Goal: Task Accomplishment & Management: Complete application form

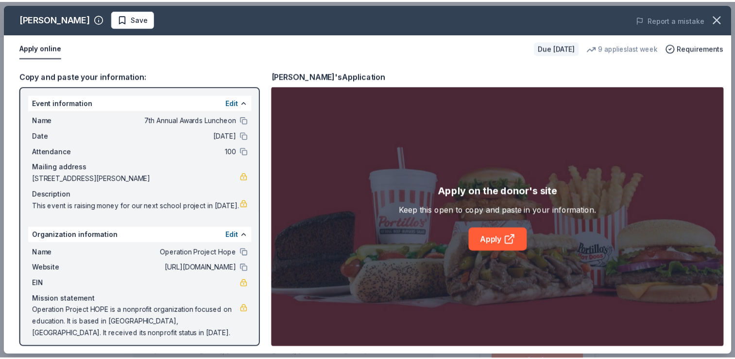
scroll to position [121, 0]
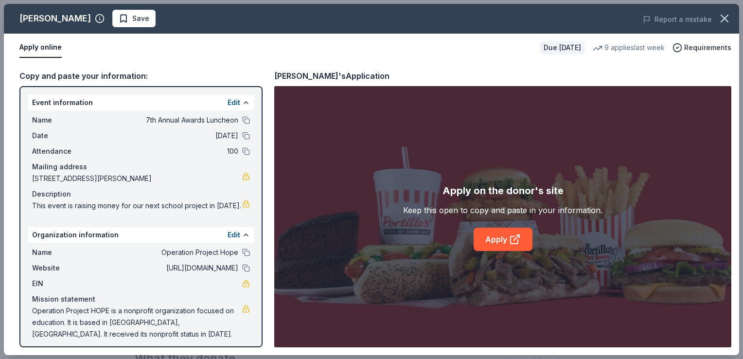
click at [119, 17] on span "Save" at bounding box center [134, 19] width 31 height 12
click at [719, 17] on icon "button" at bounding box center [724, 19] width 14 height 14
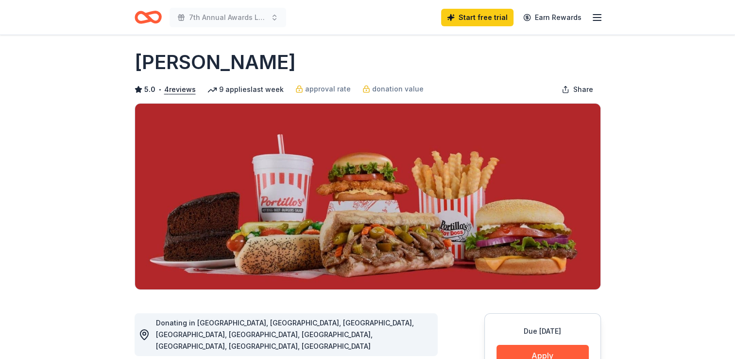
scroll to position [0, 0]
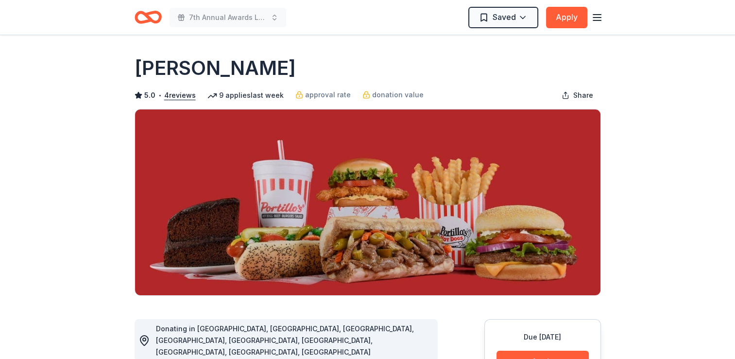
click at [597, 19] on icon "button" at bounding box center [598, 18] width 12 height 12
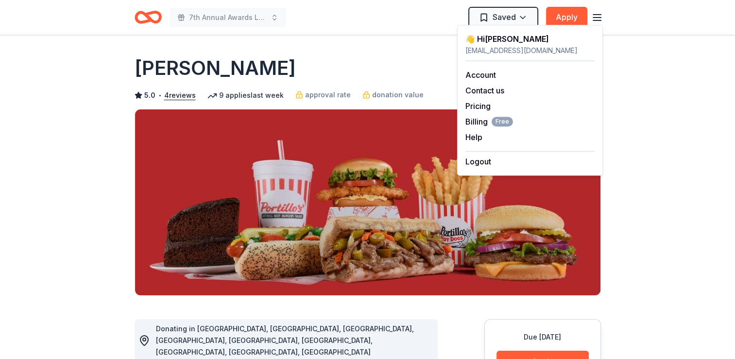
click at [146, 17] on icon "Home" at bounding box center [152, 17] width 15 height 10
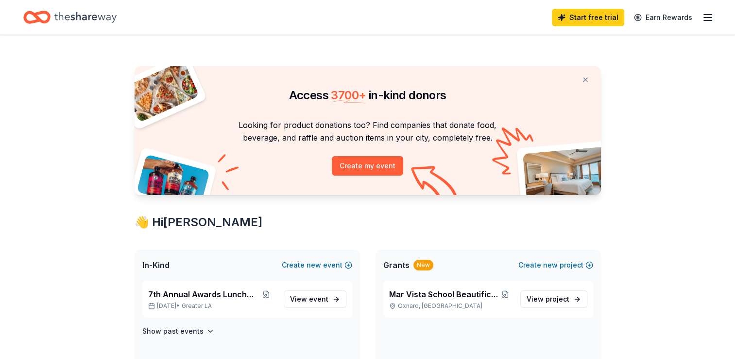
click at [146, 17] on div "Start free trial Earn Rewards" at bounding box center [367, 17] width 689 height 23
click at [317, 300] on span "event" at bounding box center [318, 299] width 19 height 8
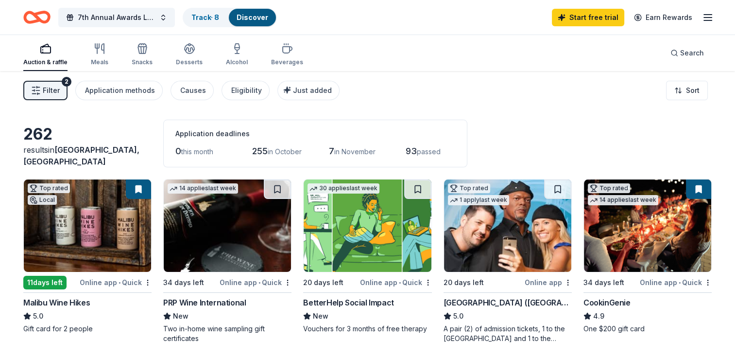
click at [47, 59] on div "Auction & raffle" at bounding box center [45, 62] width 44 height 8
click at [214, 19] on link "Track · 8" at bounding box center [206, 17] width 28 height 8
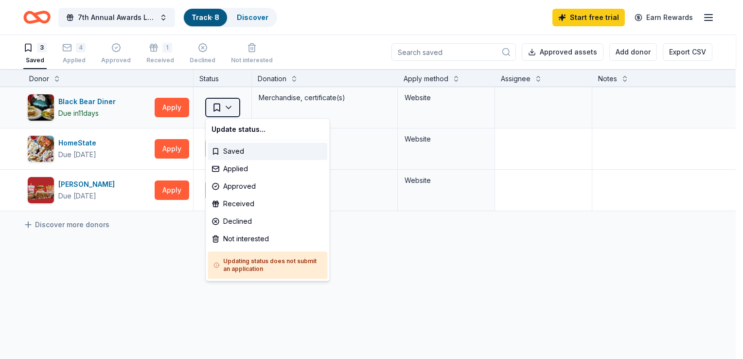
click at [229, 108] on html "10% 7th Annual Awards Luncheon Track · 8 Discover Start free trial Earn Rewards…" at bounding box center [371, 179] width 743 height 359
click at [233, 169] on div "Applied" at bounding box center [268, 168] width 120 height 17
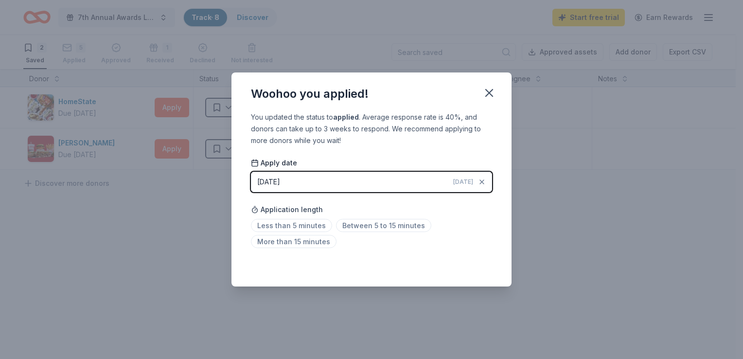
click at [469, 182] on span "Today" at bounding box center [463, 182] width 20 height 8
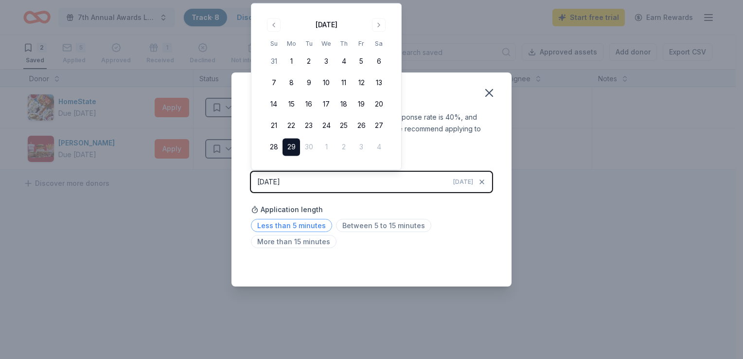
click at [305, 224] on span "Less than 5 minutes" at bounding box center [291, 225] width 81 height 13
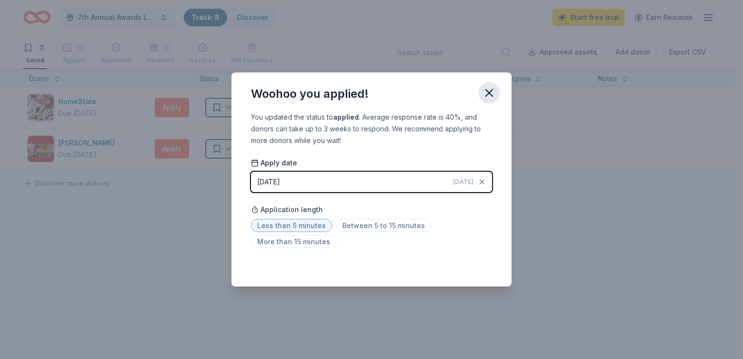
click at [484, 93] on icon "button" at bounding box center [489, 93] width 14 height 14
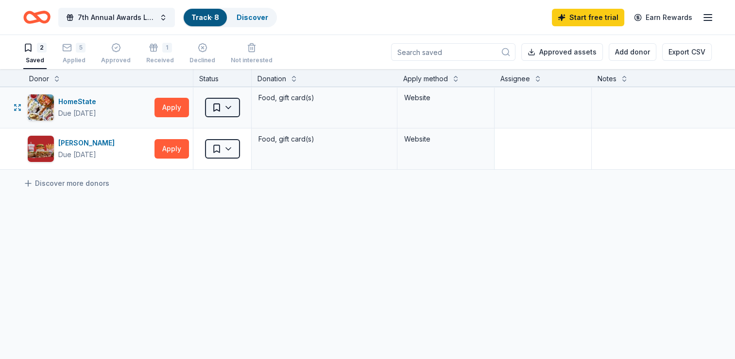
click at [227, 106] on html "10% 7th Annual Awards Luncheon Track · 8 Discover Start free trial Earn Rewards…" at bounding box center [367, 179] width 735 height 359
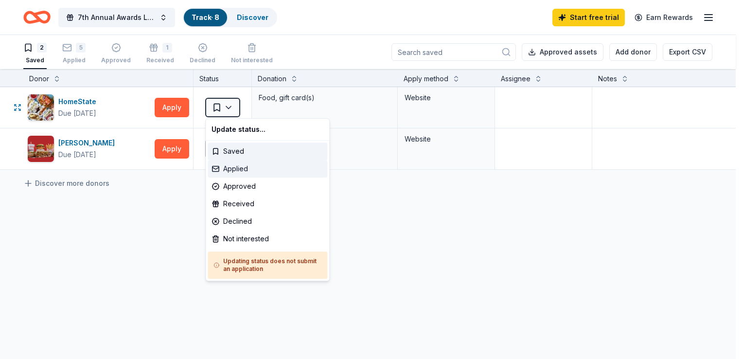
click at [229, 170] on div "Applied" at bounding box center [268, 168] width 120 height 17
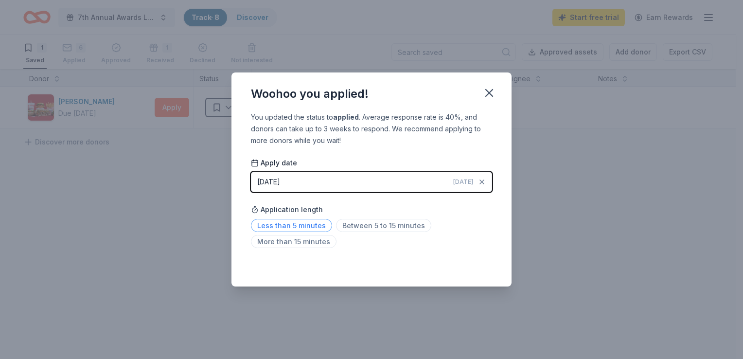
click at [282, 223] on span "Less than 5 minutes" at bounding box center [291, 225] width 81 height 13
click at [301, 227] on span "Less than 5 minutes" at bounding box center [291, 225] width 81 height 13
click at [488, 92] on icon "button" at bounding box center [489, 93] width 14 height 14
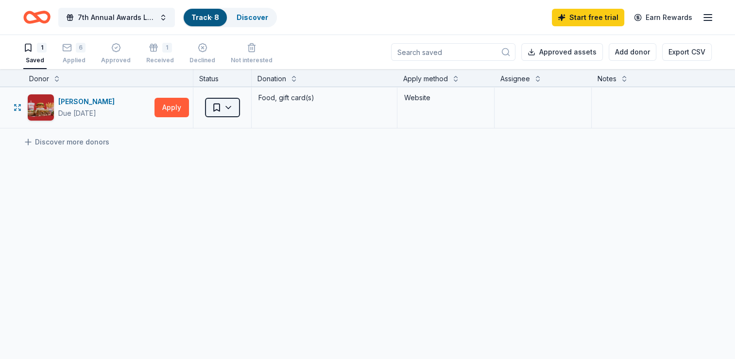
click at [230, 108] on html "10% 7th Annual Awards Luncheon Track · 8 Discover Start free trial Earn Rewards…" at bounding box center [367, 179] width 735 height 359
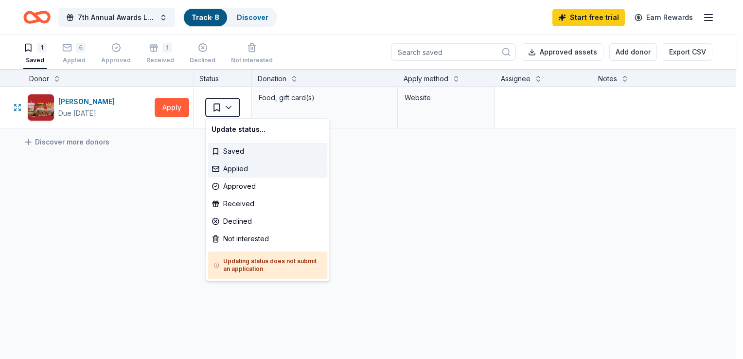
click at [239, 168] on div "Applied" at bounding box center [268, 168] width 120 height 17
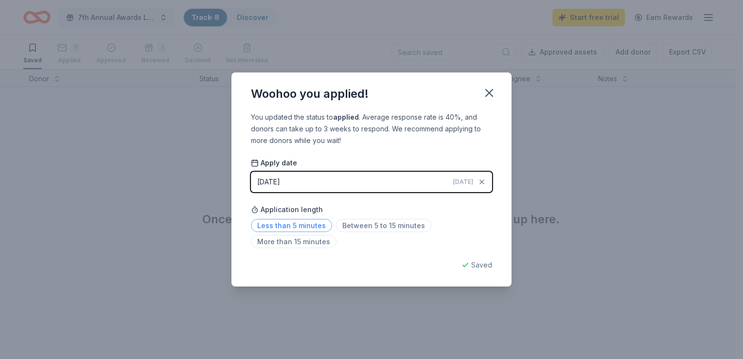
click at [299, 225] on span "Less than 5 minutes" at bounding box center [291, 225] width 81 height 13
click at [490, 94] on icon "button" at bounding box center [489, 92] width 7 height 7
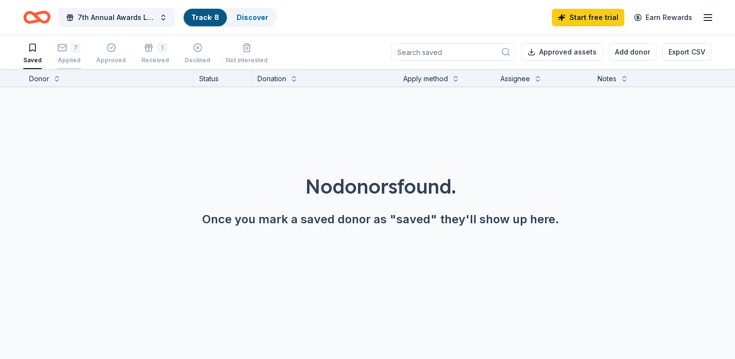
click at [60, 52] on div "7 Applied" at bounding box center [68, 47] width 23 height 21
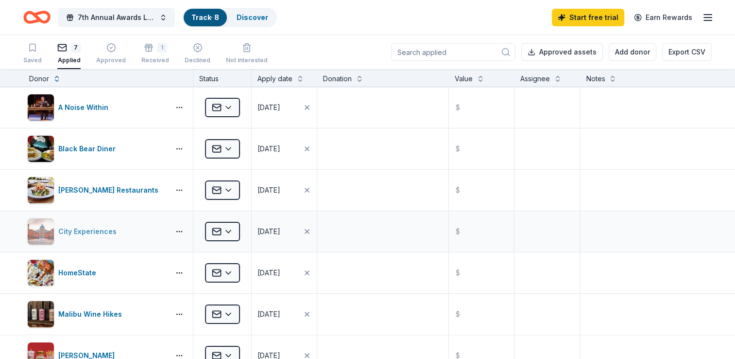
click at [34, 229] on img "button" at bounding box center [41, 231] width 26 height 26
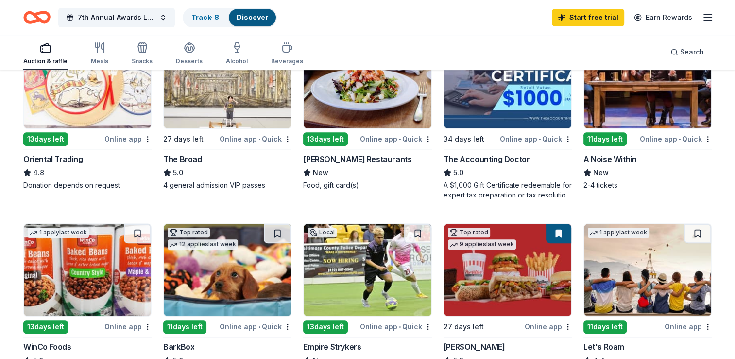
scroll to position [328, 0]
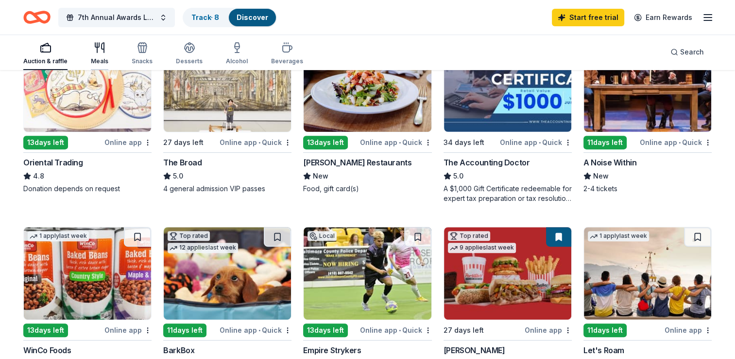
click at [95, 59] on div "Meals" at bounding box center [99, 61] width 17 height 8
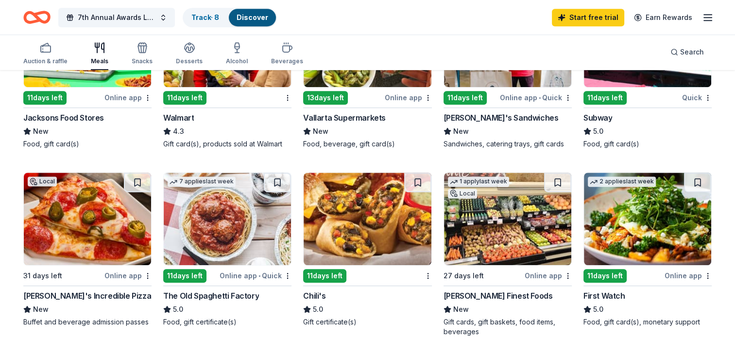
scroll to position [549, 0]
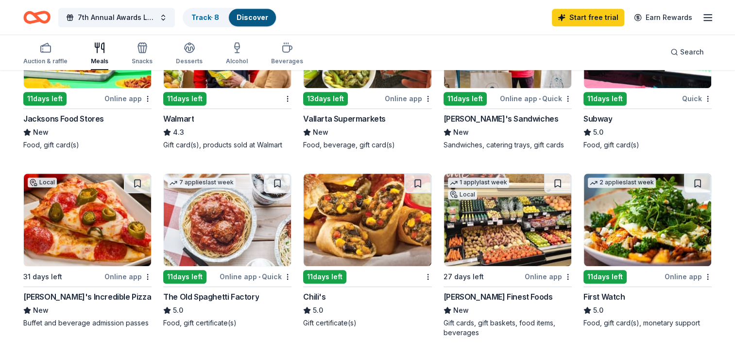
click at [2, 111] on div "84 results in [GEOGRAPHIC_DATA], [GEOGRAPHIC_DATA] Application deadlines 0 this…" at bounding box center [367, 136] width 735 height 1229
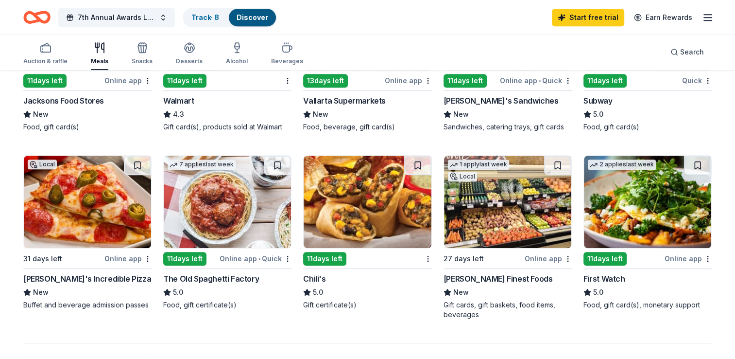
scroll to position [568, 0]
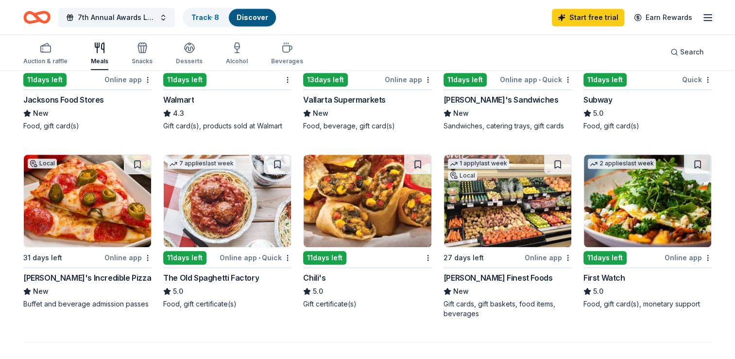
click at [235, 211] on img at bounding box center [227, 201] width 127 height 92
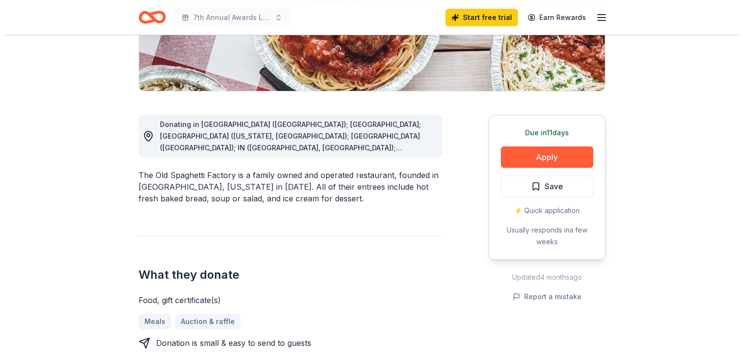
scroll to position [202, 0]
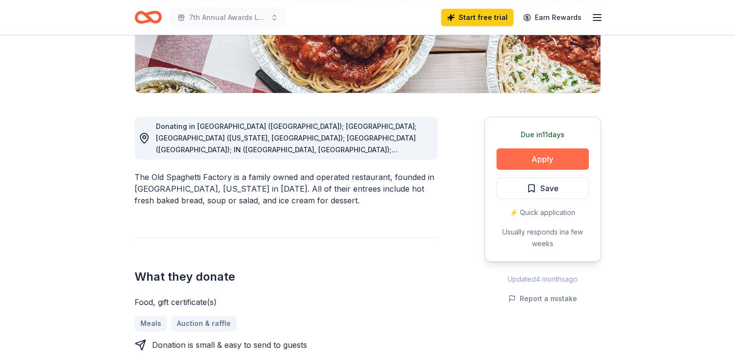
click at [540, 157] on button "Apply" at bounding box center [543, 158] width 92 height 21
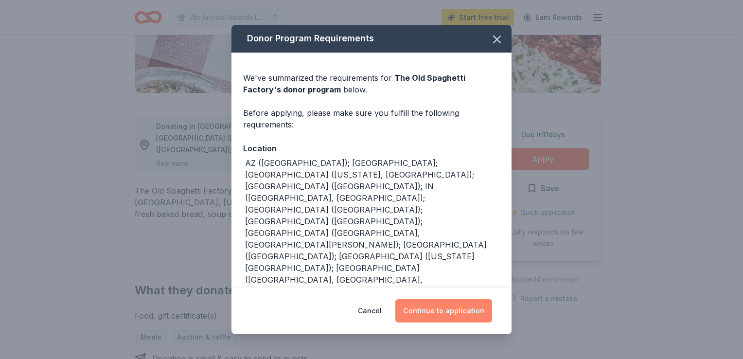
click at [444, 310] on button "Continue to application" at bounding box center [443, 310] width 97 height 23
